Goal: Information Seeking & Learning: Learn about a topic

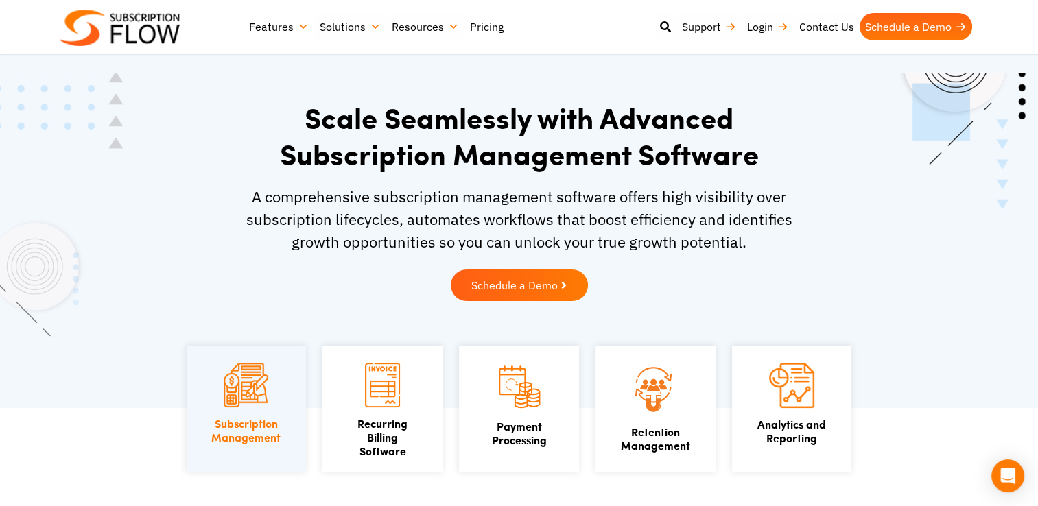
click at [490, 25] on link "Pricing" at bounding box center [486, 26] width 45 height 27
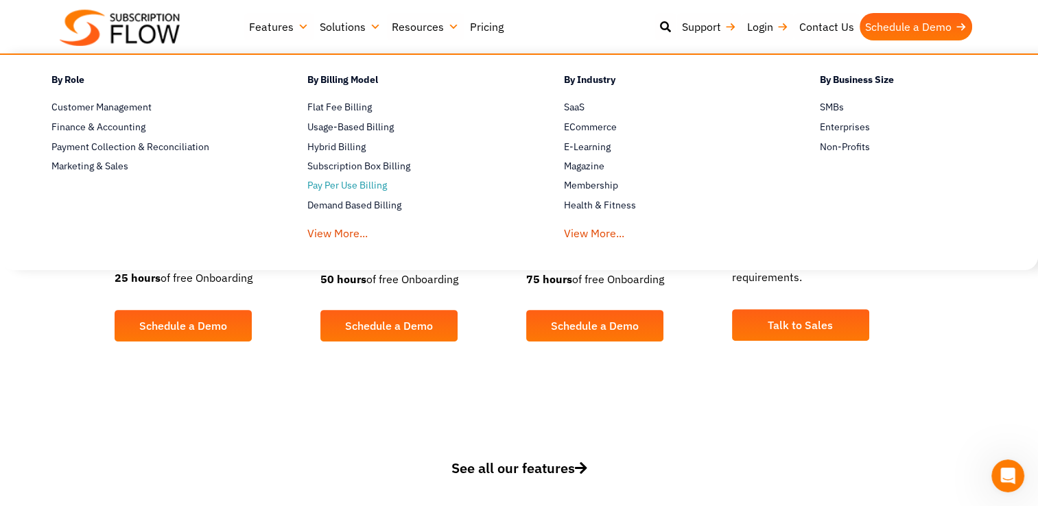
click at [333, 180] on link "Pay Per Use Billing" at bounding box center [411, 186] width 208 height 16
